Goal: Entertainment & Leisure: Consume media (video, audio)

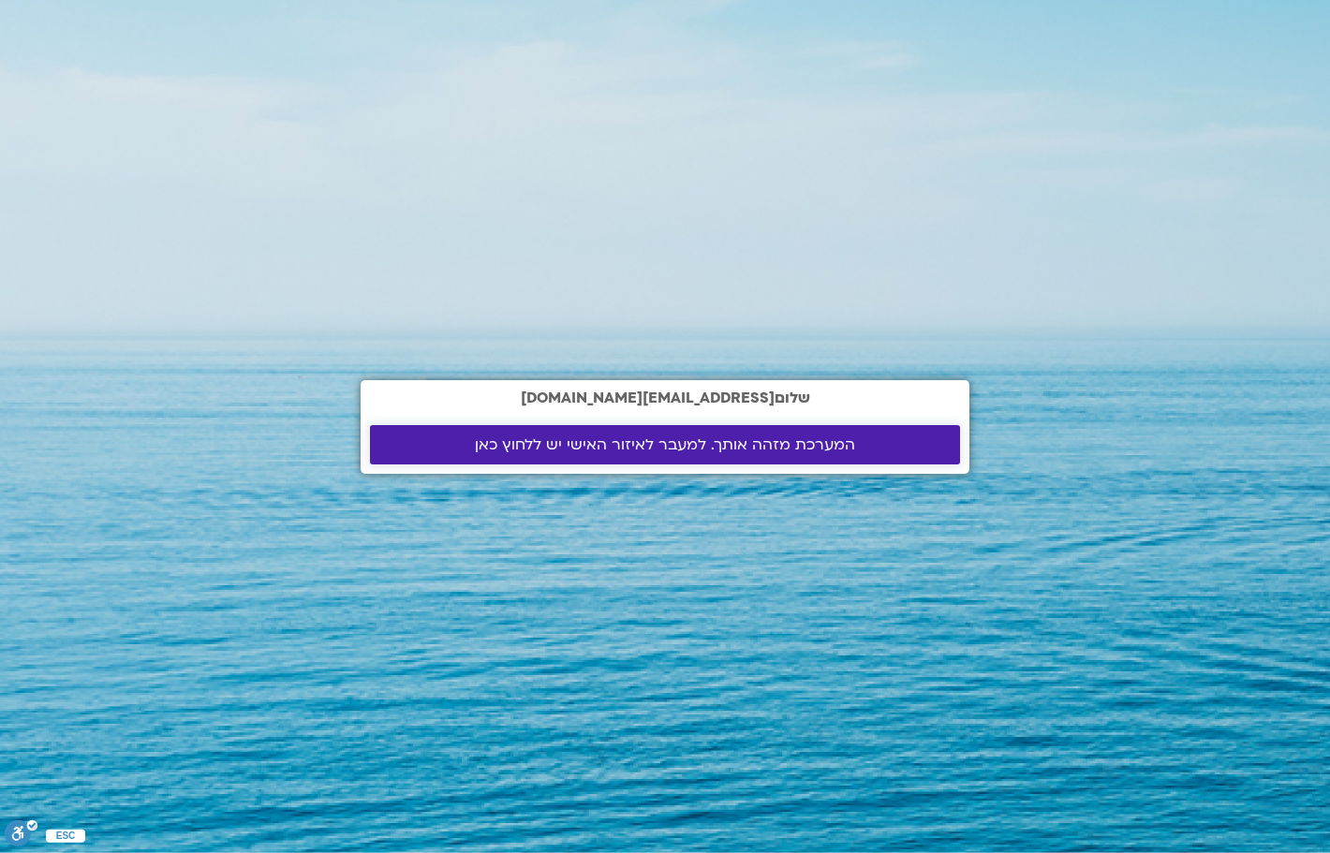
click at [648, 436] on span "המערכת מזהה אותך. למעבר לאיזור האישי יש ללחוץ כאן" at bounding box center [665, 444] width 380 height 17
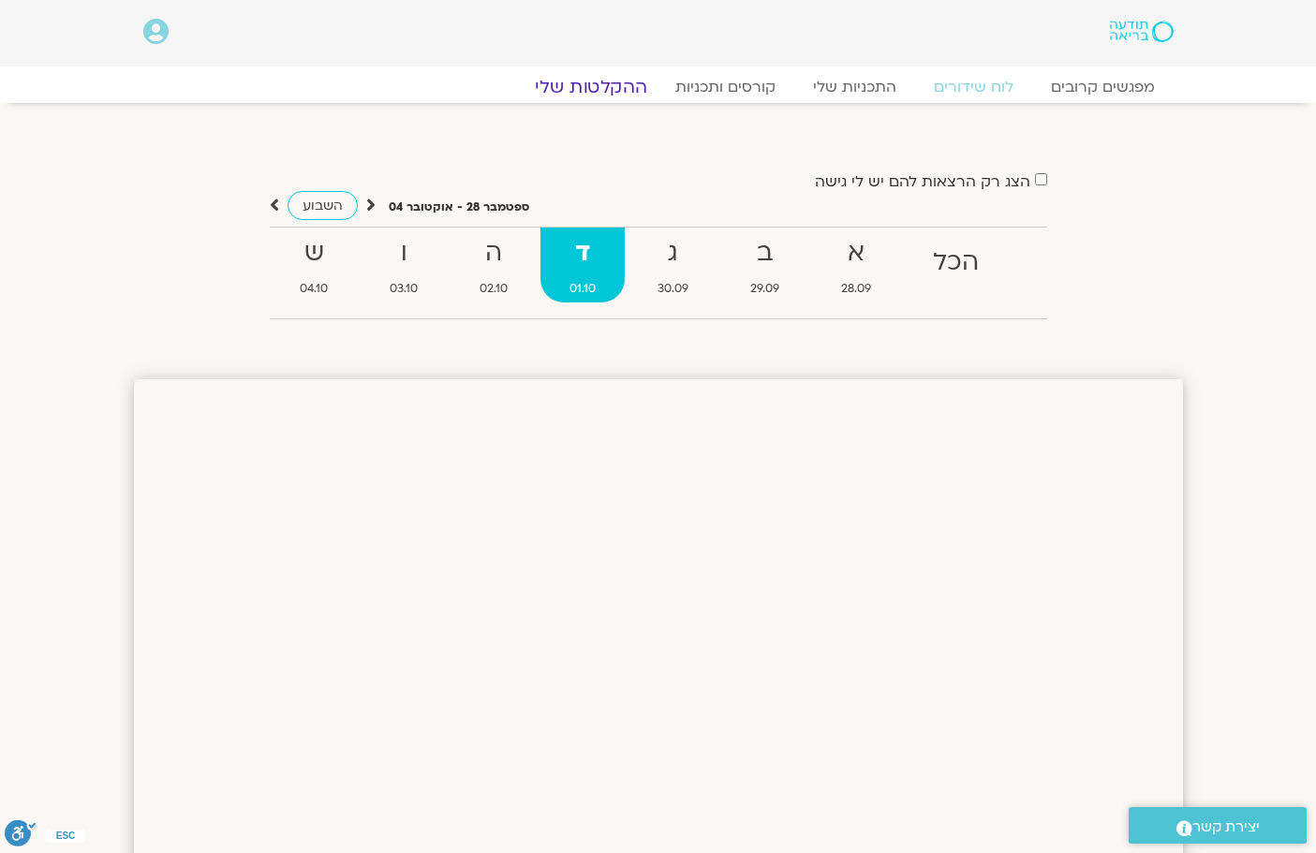
click at [607, 87] on link "ההקלטות שלי" at bounding box center [590, 87] width 157 height 22
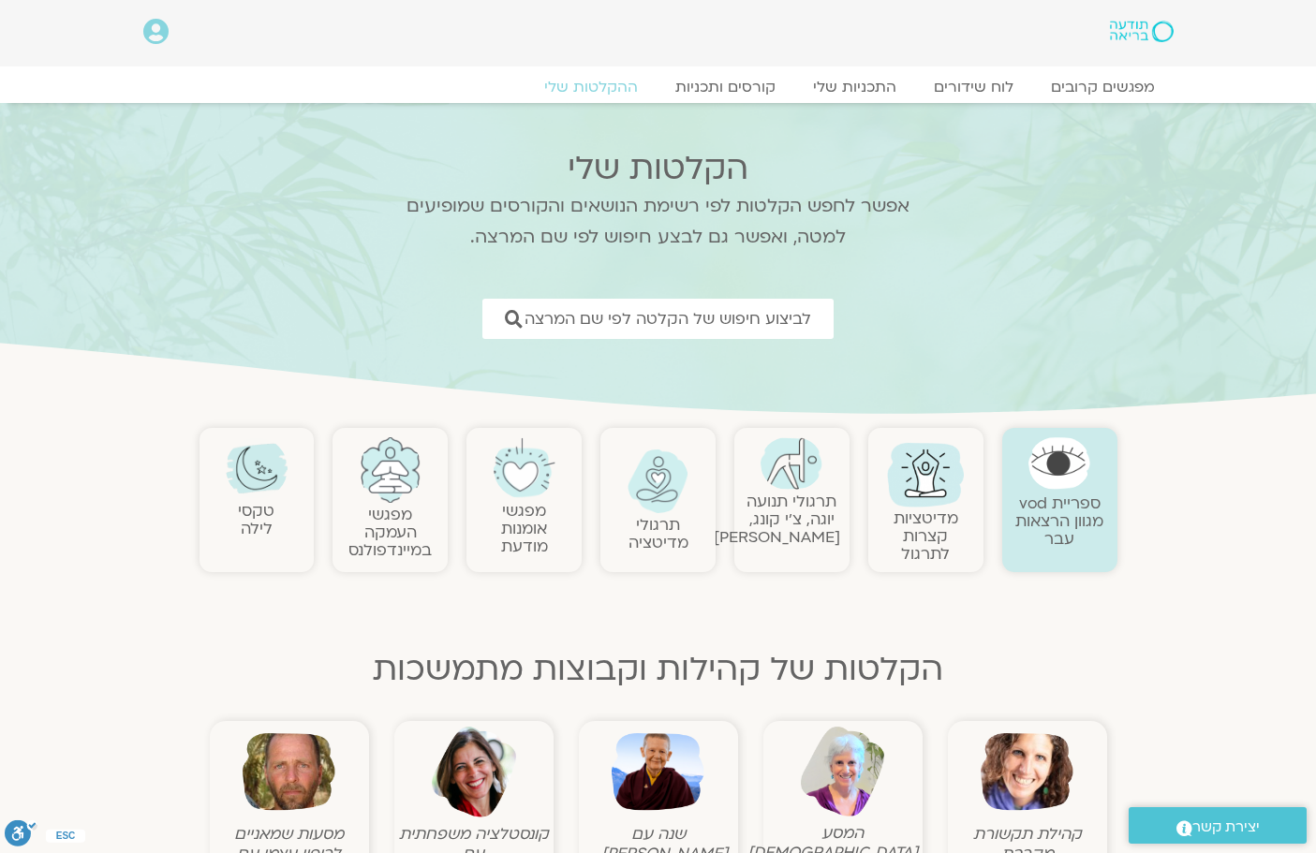
click at [383, 477] on img at bounding box center [391, 470] width 62 height 66
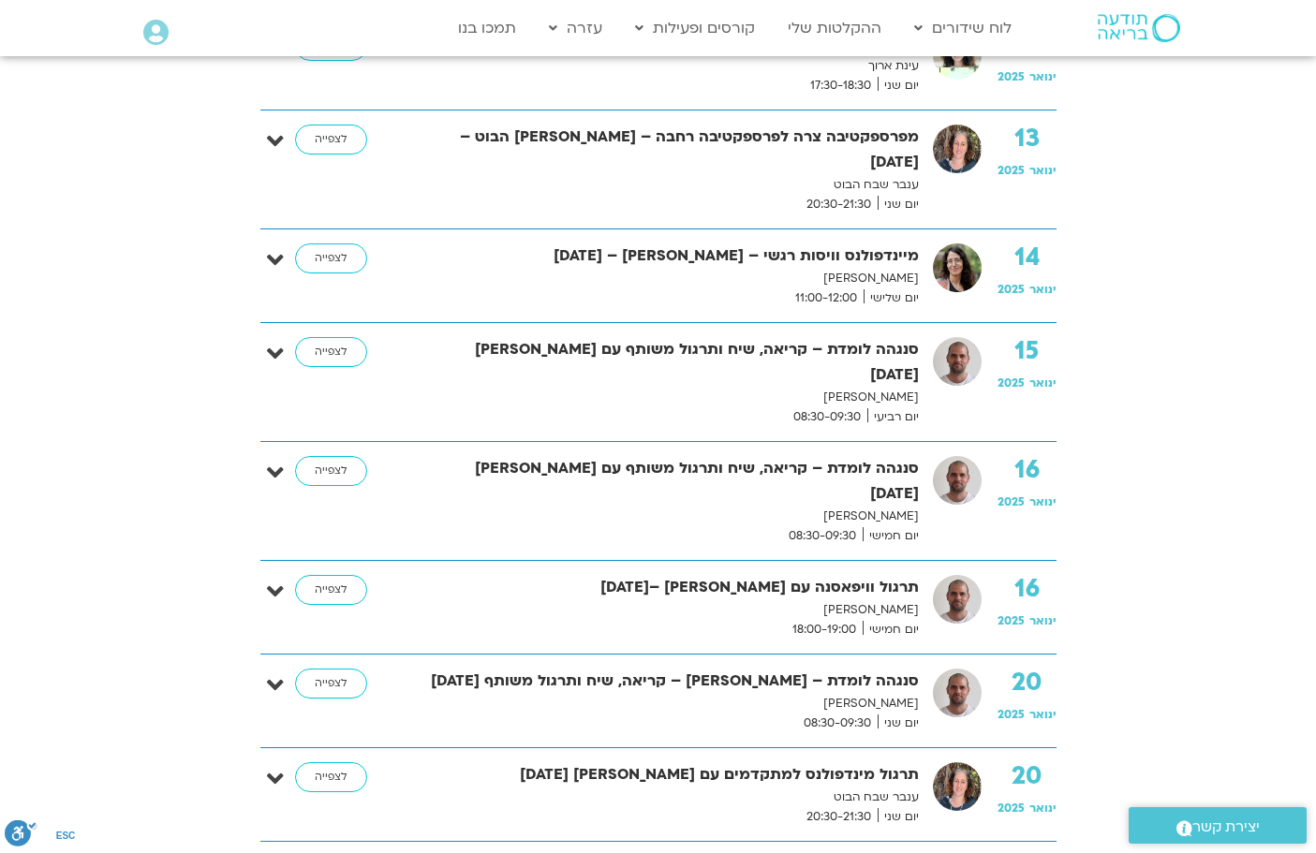
scroll to position [2528, 0]
